Goal: Task Accomplishment & Management: Manage account settings

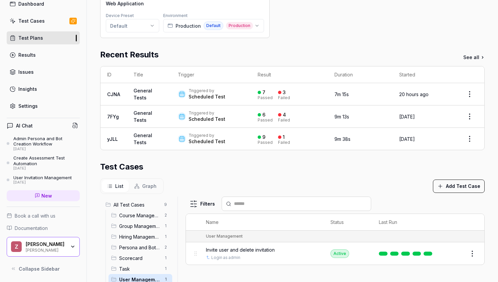
scroll to position [22, 0]
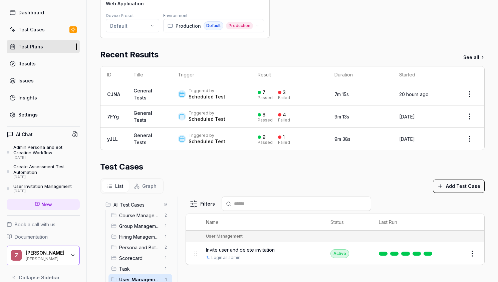
click at [48, 112] on link "Settings" at bounding box center [43, 114] width 73 height 13
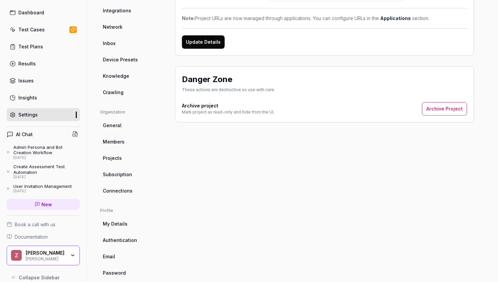
scroll to position [110, 0]
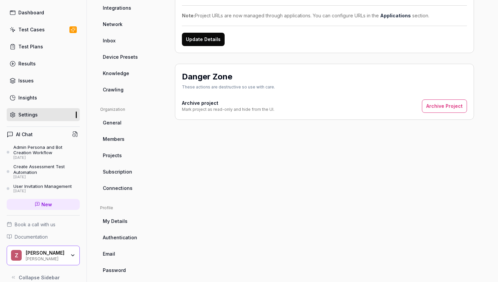
click at [55, 47] on link "Test Plans" at bounding box center [43, 46] width 73 height 13
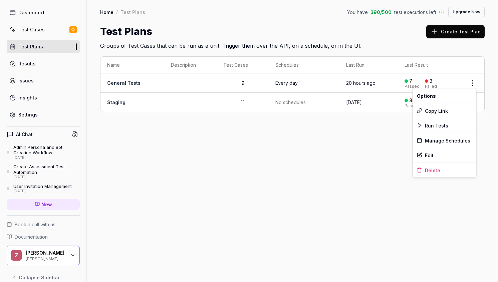
click at [476, 85] on html "m Dashboard Test Cases Test Plans Results Issues Insights Settings AI Chat Admi…" at bounding box center [249, 141] width 498 height 282
click at [452, 137] on div "Manage Schedules" at bounding box center [443, 140] width 63 height 15
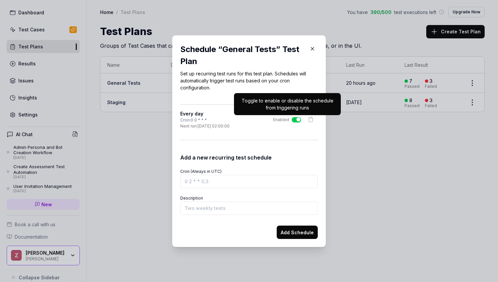
click at [309, 121] on icon at bounding box center [311, 120] width 4 height 4
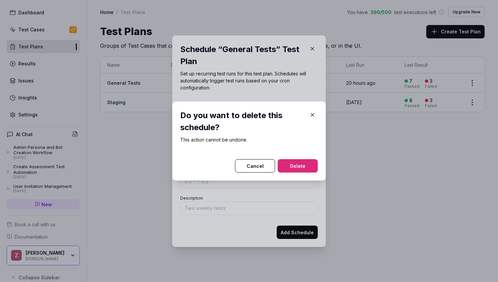
click at [293, 163] on button "Delete" at bounding box center [297, 165] width 40 height 13
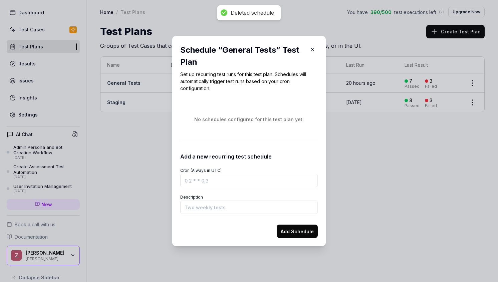
click at [314, 49] on icon "button" at bounding box center [312, 49] width 6 height 6
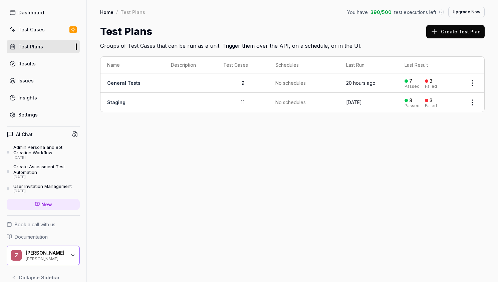
click at [475, 76] on html "m Dashboard Test Cases Test Plans Results Issues Insights Settings AI Chat Admi…" at bounding box center [249, 141] width 498 height 282
click at [317, 137] on html "m Dashboard Test Cases Test Plans Results Issues Insights Settings AI Chat Admi…" at bounding box center [249, 141] width 498 height 282
click at [472, 105] on html "m Dashboard Test Cases Test Plans Results Issues Insights Settings AI Chat Admi…" at bounding box center [249, 141] width 498 height 282
click at [445, 161] on div "Manage Schedules" at bounding box center [443, 159] width 63 height 15
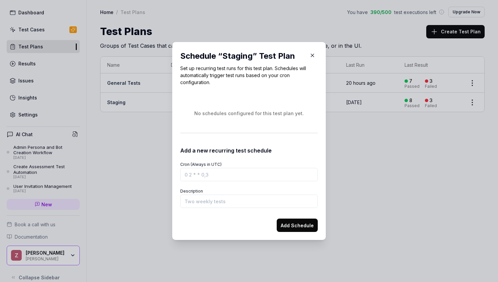
click at [313, 53] on icon "button" at bounding box center [312, 55] width 6 height 6
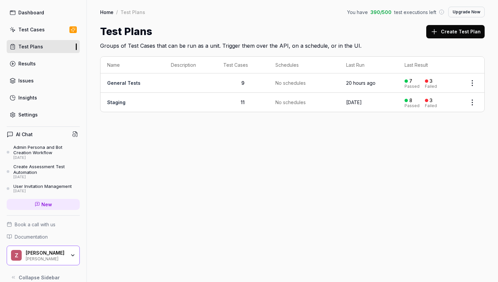
click at [473, 84] on html "m Dashboard Test Cases Test Plans Results Issues Insights Settings AI Chat Admi…" at bounding box center [249, 141] width 498 height 282
click at [456, 139] on div "Manage Schedules" at bounding box center [443, 140] width 63 height 15
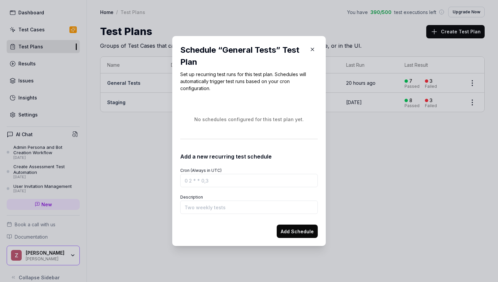
click at [313, 51] on icon "button" at bounding box center [312, 49] width 6 height 6
